Goal: Task Accomplishment & Management: Manage account settings

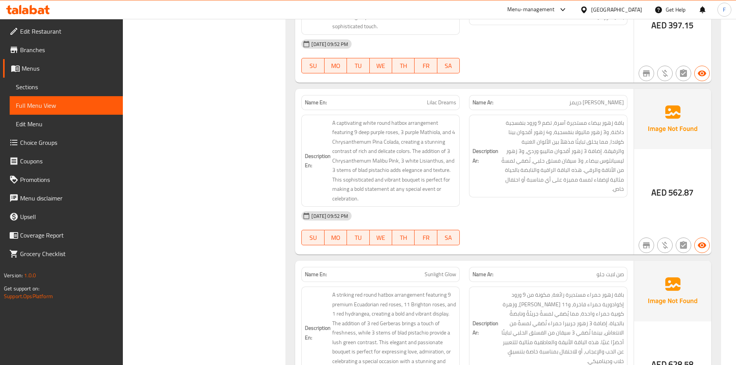
scroll to position [12201, 0]
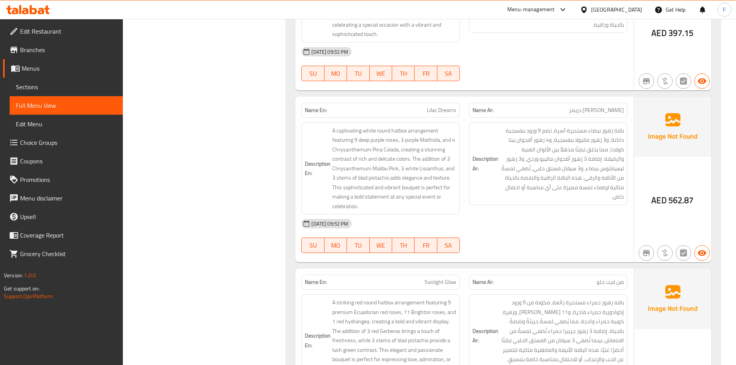
click at [429, 278] on span "Sunlight Glow" at bounding box center [441, 282] width 32 height 8
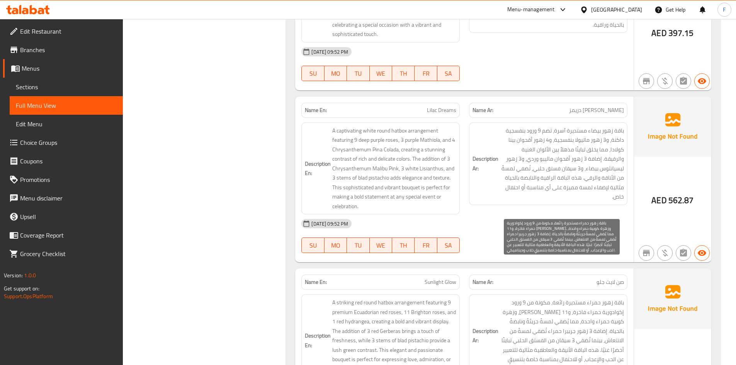
click at [536, 298] on span "باقة زهور حمراء مستديرة رائعة، مكونة من 9 ورود إكوادورية حمراء فاخرة، و11 [PERS…" at bounding box center [562, 336] width 124 height 76
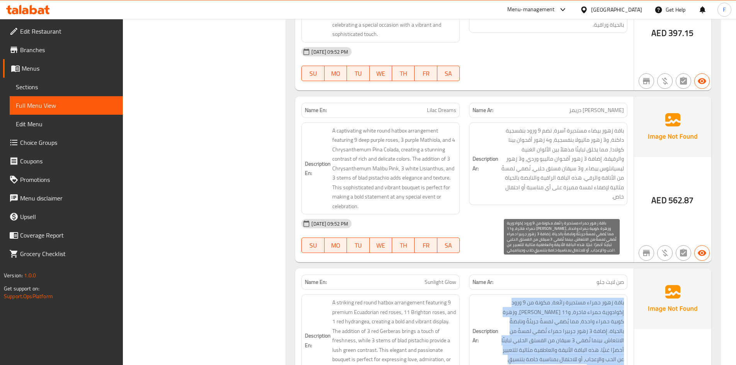
click at [536, 298] on span "باقة زهور حمراء مستديرة رائعة، مكونة من 9 ورود إكوادورية حمراء فاخرة، و11 [PERS…" at bounding box center [562, 336] width 124 height 76
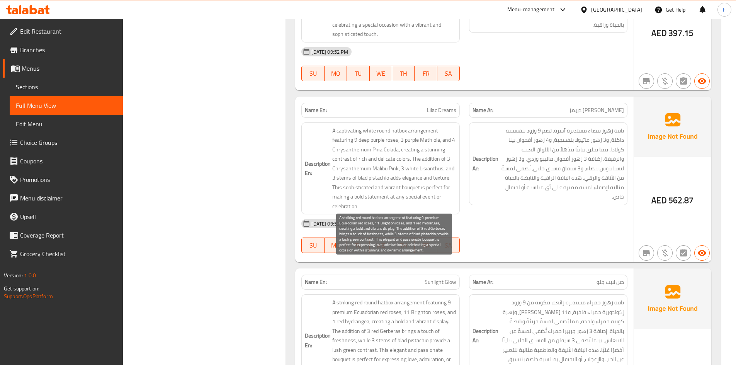
click at [379, 298] on span "A striking red round hatbox arrangement featuring 9 premium Ecuadorian red rose…" at bounding box center [394, 340] width 124 height 85
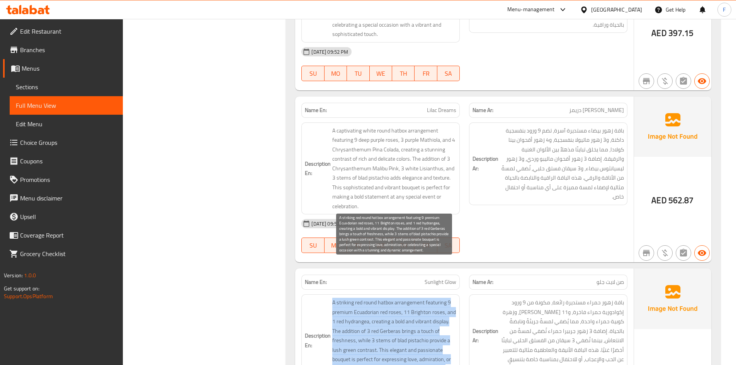
click at [379, 298] on span "A striking red round hatbox arrangement featuring 9 premium Ecuadorian red rose…" at bounding box center [394, 340] width 124 height 85
click at [384, 315] on span "A striking red round hatbox arrangement featuring 9 premium Ecuadorian red rose…" at bounding box center [394, 340] width 124 height 85
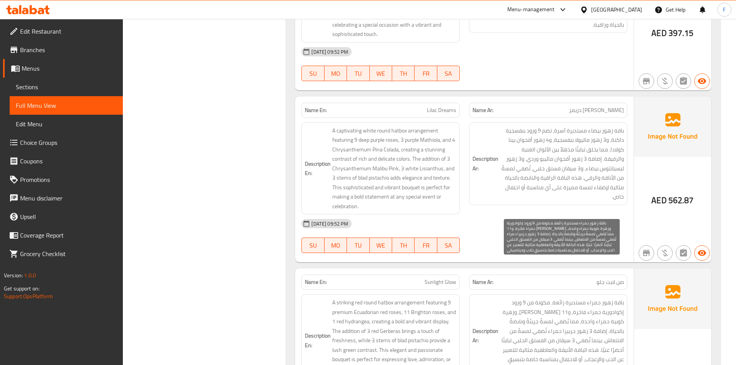
click at [550, 311] on span "باقة زهور حمراء مستديرة رائعة، مكونة من 9 ورود إكوادورية حمراء فاخرة، و11 [PERS…" at bounding box center [562, 336] width 124 height 76
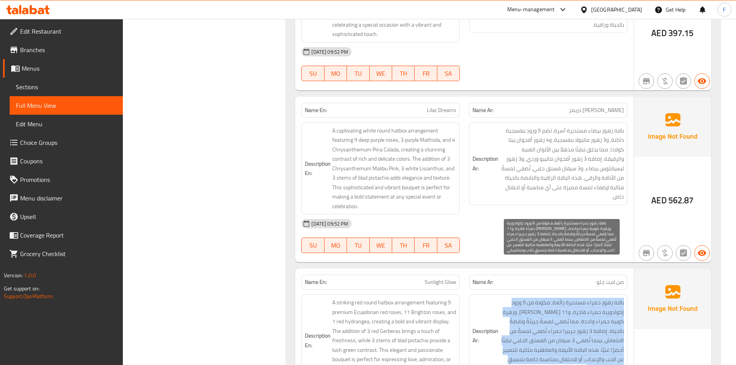
click at [550, 311] on span "باقة زهور حمراء مستديرة رائعة، مكونة من 9 ورود إكوادورية حمراء فاخرة، و11 [PERS…" at bounding box center [562, 336] width 124 height 76
click at [546, 322] on span "باقة زهور حمراء مستديرة رائعة، مكونة من 9 ورود إكوادورية حمراء فاخرة، و11 [PERS…" at bounding box center [562, 336] width 124 height 76
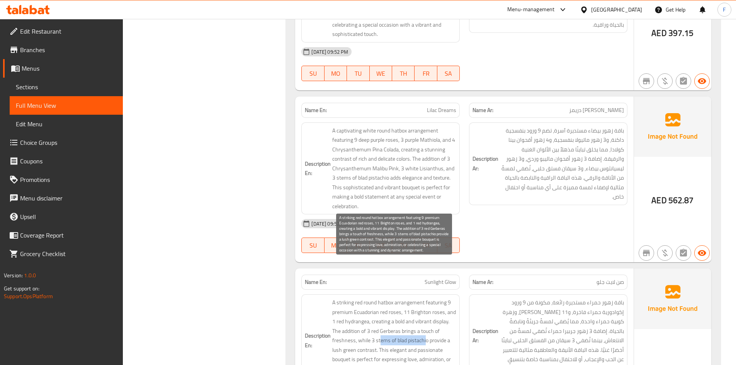
drag, startPoint x: 378, startPoint y: 301, endPoint x: 425, endPoint y: 299, distance: 46.8
click at [425, 299] on span "A striking red round hatbox arrangement featuring 9 premium Ecuadorian red rose…" at bounding box center [394, 340] width 124 height 85
click at [427, 304] on span "A striking red round hatbox arrangement featuring 9 premium Ecuadorian red rose…" at bounding box center [394, 340] width 124 height 85
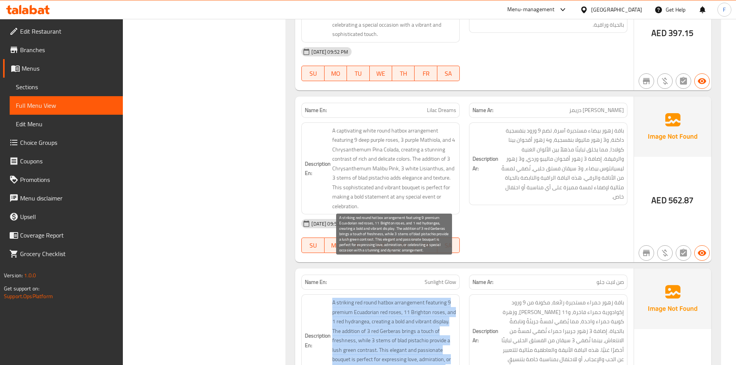
click at [427, 304] on span "A striking red round hatbox arrangement featuring 9 premium Ecuadorian red rose…" at bounding box center [394, 340] width 124 height 85
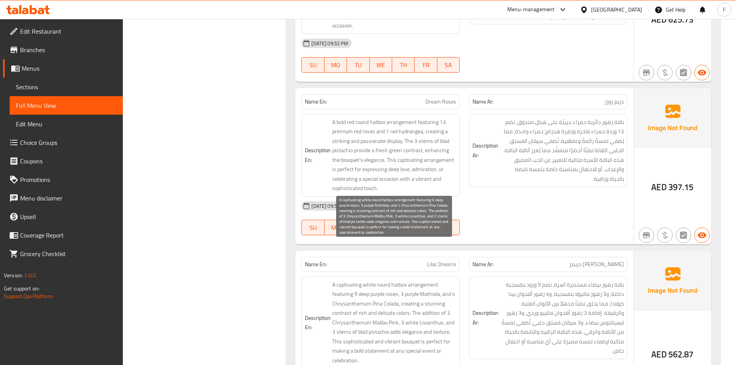
scroll to position [12047, 0]
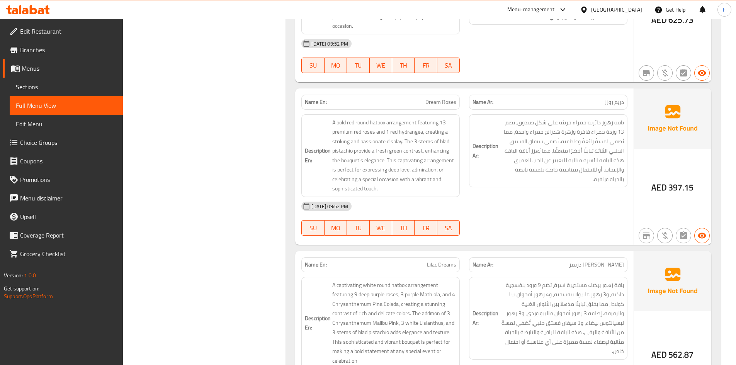
click at [441, 261] on span "Lilac Dreams" at bounding box center [441, 265] width 29 height 8
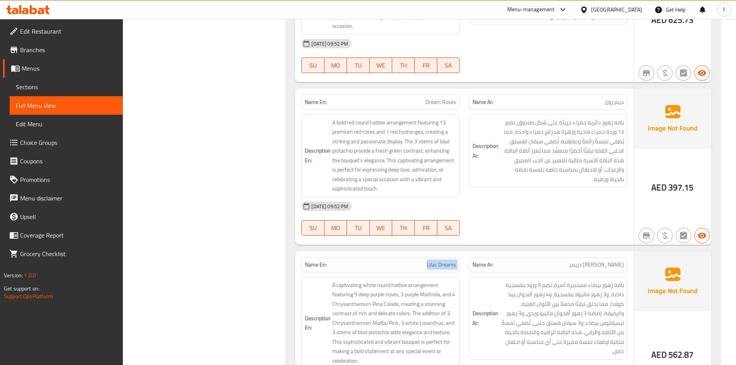
copy span "Lilac Dreams"
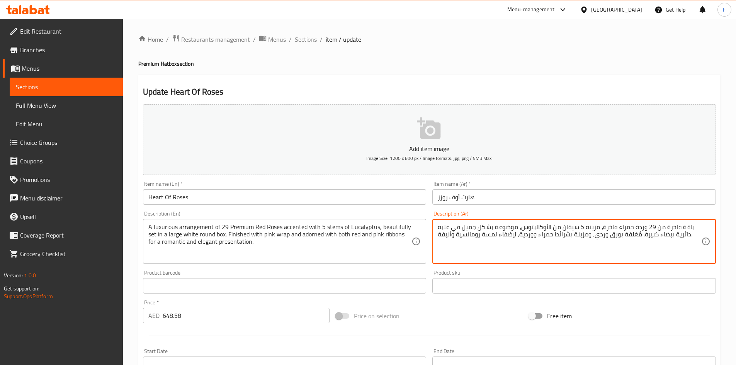
scroll to position [26, 0]
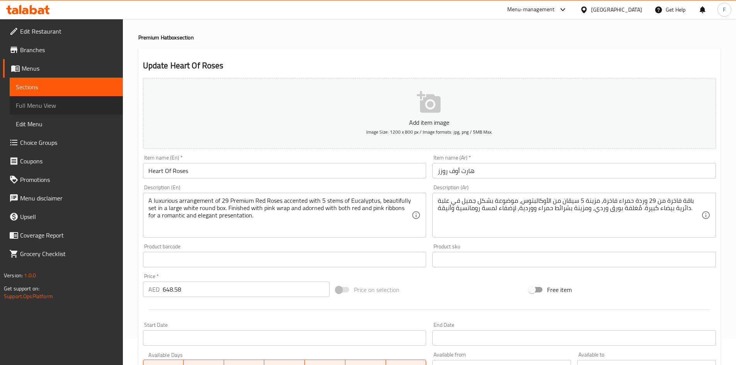
click at [29, 112] on link "Full Menu View" at bounding box center [66, 105] width 113 height 19
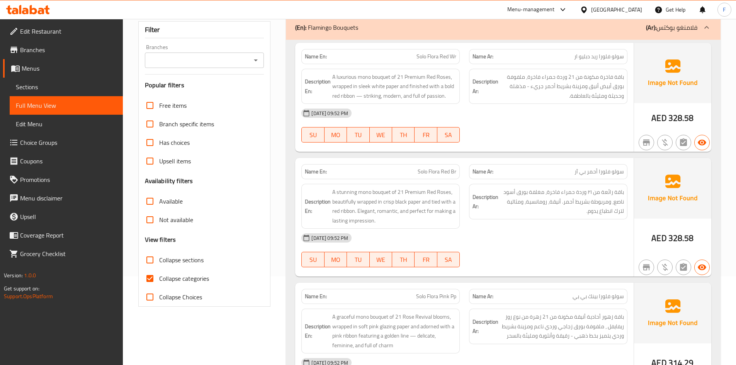
scroll to position [104, 0]
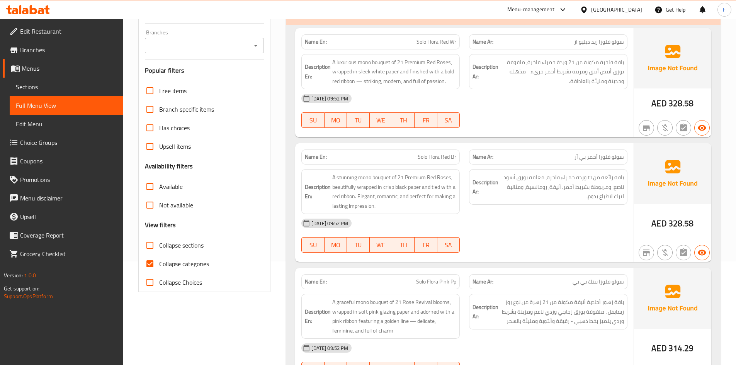
click at [534, 115] on div "10-09-2025 09:52 PM SU MO TU WE TH FR SA" at bounding box center [464, 110] width 335 height 43
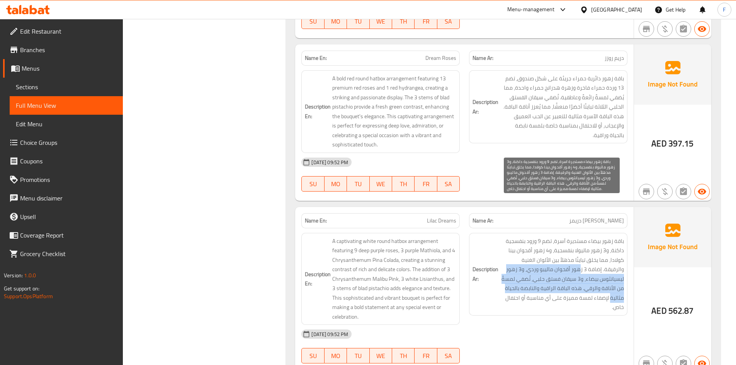
drag, startPoint x: 603, startPoint y: 235, endPoint x: 512, endPoint y: 247, distance: 91.7
click at [512, 247] on span "باقة زهور بيضاء مستديرة آسرة، تضم 9 ورود بنفسجية داكنة، و3 زهور ماتيولا بنفسجية…" at bounding box center [562, 274] width 124 height 76
click at [551, 239] on span "باقة زهور بيضاء مستديرة آسرة، تضم 9 ورود بنفسجية داكنة، و3 زهور ماتيولا بنفسجية…" at bounding box center [562, 274] width 124 height 76
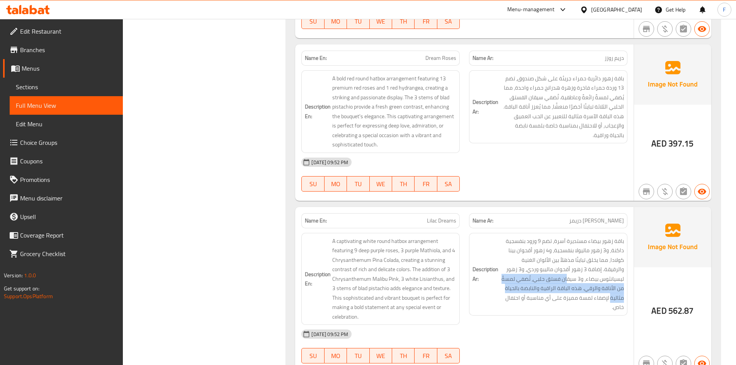
drag, startPoint x: 594, startPoint y: 241, endPoint x: 498, endPoint y: 252, distance: 96.1
click at [498, 252] on h6 "Description Ar: باقة زهور بيضاء مستديرة آسرة، تضم 9 ورود بنفسجية داكنة، و3 زهور…" at bounding box center [548, 274] width 151 height 76
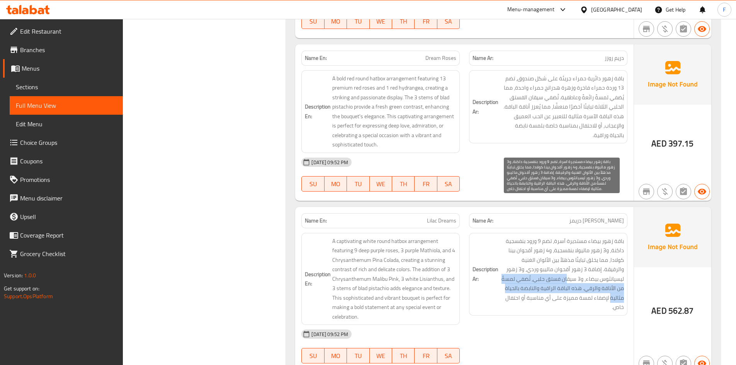
click at [534, 248] on span "باقة زهور بيضاء مستديرة آسرة، تضم 9 ورود بنفسجية داكنة، و3 زهور ماتيولا بنفسجية…" at bounding box center [562, 274] width 124 height 76
click at [534, 257] on span "باقة زهور بيضاء مستديرة آسرة، تضم 9 ورود بنفسجية داكنة، و3 زهور ماتيولا بنفسجية…" at bounding box center [562, 274] width 124 height 76
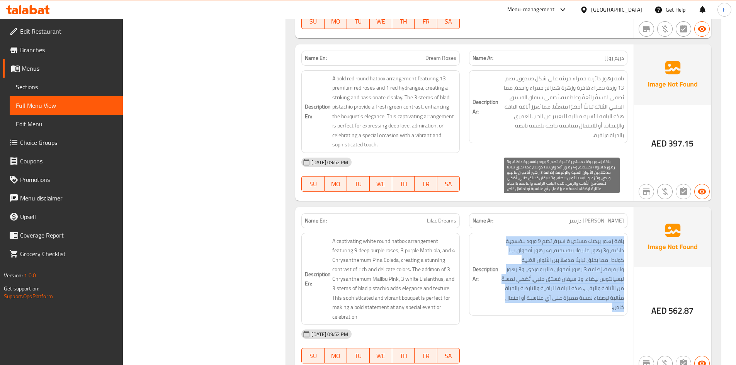
click at [534, 257] on span "باقة زهور بيضاء مستديرة آسرة، تضم 9 ورود بنفسجية داكنة، و3 زهور ماتيولا بنفسجية…" at bounding box center [562, 274] width 124 height 76
click at [578, 239] on span "باقة زهور بيضاء مستديرة آسرة، تضم 9 ورود بنفسجية داكنة، و3 زهور ماتيولا بنفسجية…" at bounding box center [562, 274] width 124 height 76
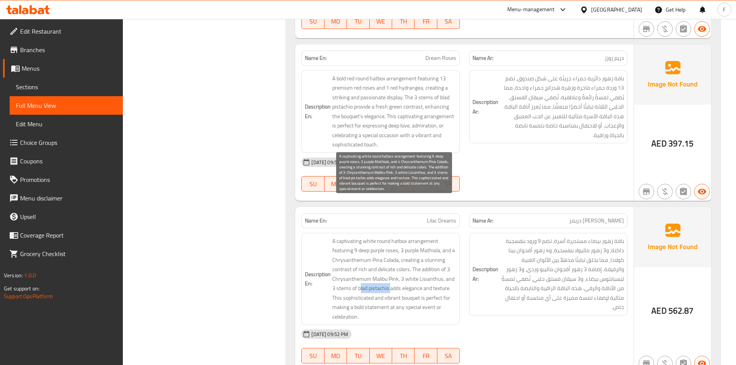
drag, startPoint x: 359, startPoint y: 250, endPoint x: 385, endPoint y: 249, distance: 25.9
click at [389, 249] on span "A captivating white round hatbox arrangement featuring 9 deep purple roses, 3 p…" at bounding box center [394, 278] width 124 height 85
click at [345, 250] on span "A captivating white round hatbox arrangement featuring 9 deep purple roses, 3 p…" at bounding box center [394, 278] width 124 height 85
drag, startPoint x: 362, startPoint y: 253, endPoint x: 389, endPoint y: 248, distance: 27.4
click at [389, 248] on span "A captivating white round hatbox arrangement featuring 9 deep purple roses, 3 p…" at bounding box center [394, 278] width 124 height 85
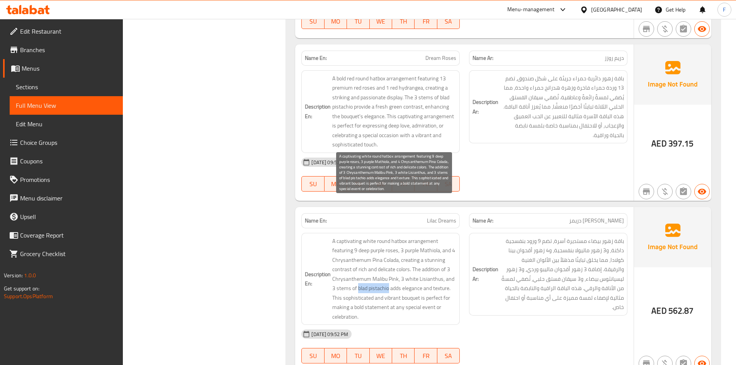
copy span "blad pistachio"
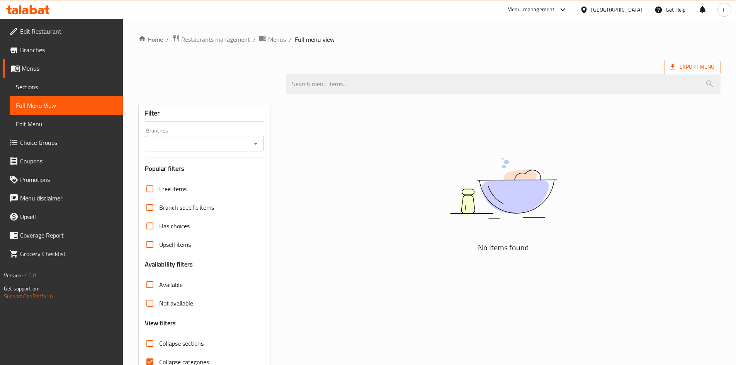
click at [32, 66] on span "Menus" at bounding box center [69, 68] width 95 height 9
